Goal: Information Seeking & Learning: Understand process/instructions

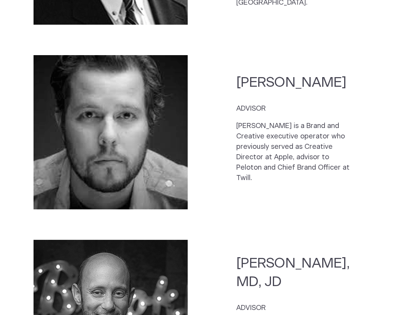
scroll to position [1836, 0]
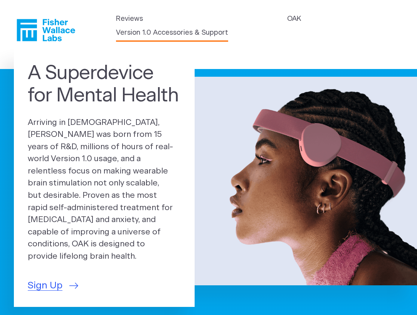
click at [226, 30] on link "Version 1.0 Accessories & Support" at bounding box center [172, 33] width 112 height 10
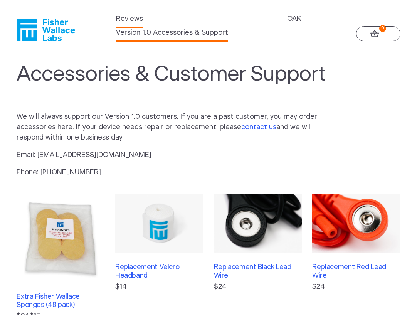
click at [129, 24] on link "Reviews" at bounding box center [129, 19] width 27 height 10
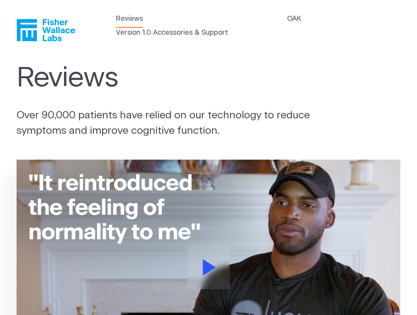
click at [44, 19] on icon "Fisher Wallace" at bounding box center [46, 30] width 59 height 22
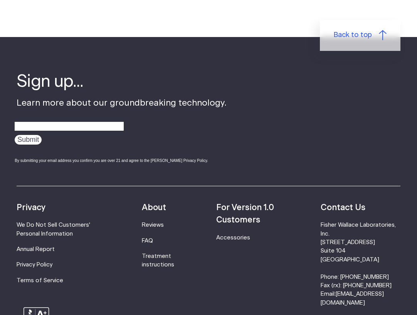
scroll to position [2445, 0]
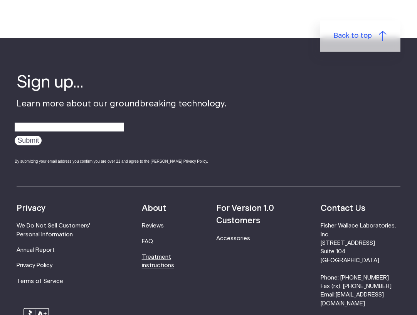
click at [158, 254] on link "Treatment instructions" at bounding box center [158, 261] width 32 height 14
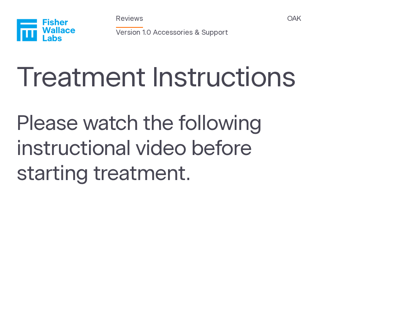
click at [123, 24] on link "Reviews" at bounding box center [129, 19] width 27 height 10
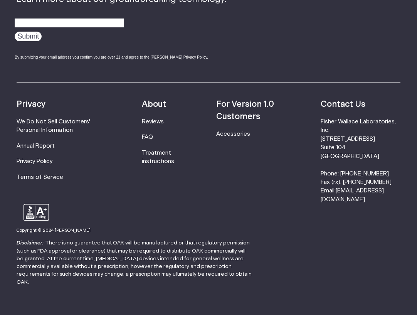
scroll to position [991, 0]
